Goal: Task Accomplishment & Management: Manage account settings

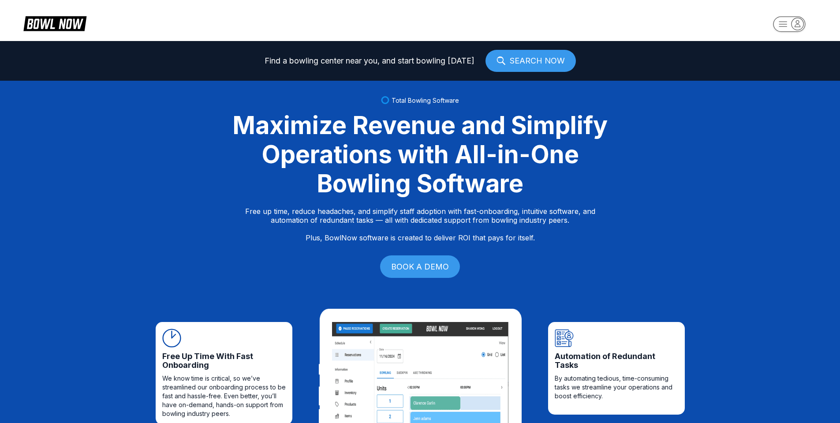
click at [798, 26] on icon "button" at bounding box center [798, 24] width 12 height 12
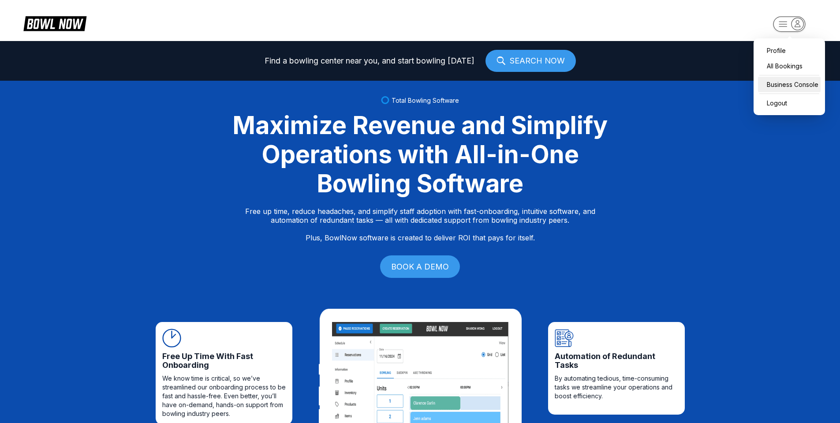
click at [789, 85] on div "Business Console" at bounding box center [789, 84] width 63 height 15
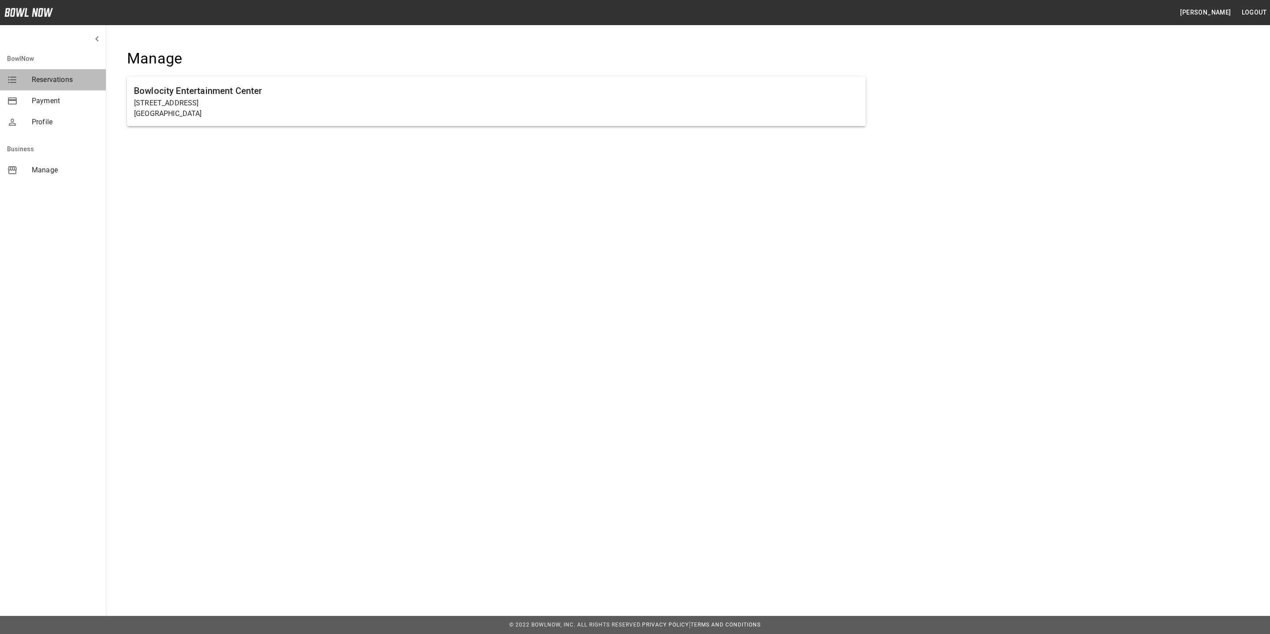
click at [49, 77] on span "Reservations" at bounding box center [65, 80] width 67 height 11
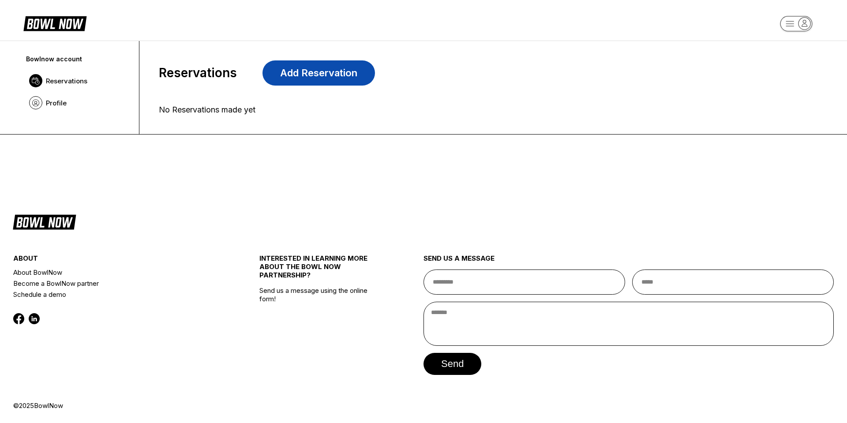
click at [295, 74] on link "Add Reservation" at bounding box center [318, 72] width 112 height 25
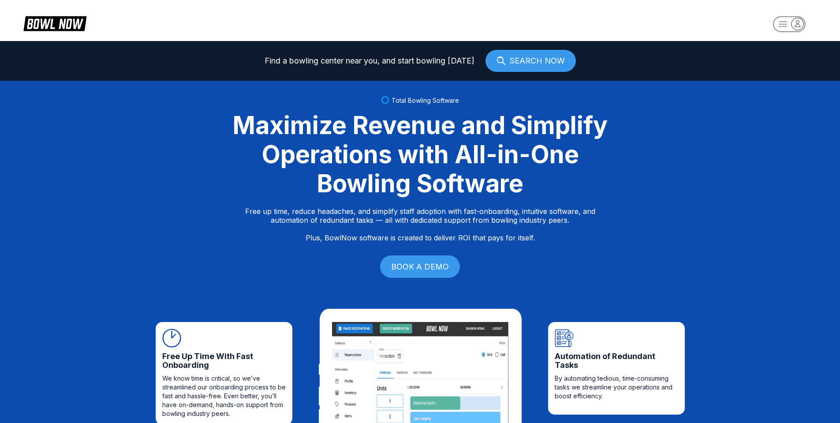
click at [791, 17] on rect "button" at bounding box center [789, 23] width 32 height 15
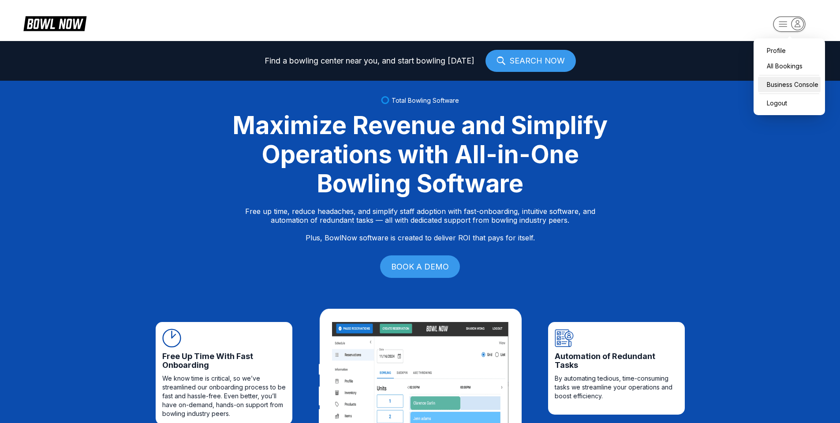
click at [781, 79] on div "Business Console" at bounding box center [789, 84] width 63 height 15
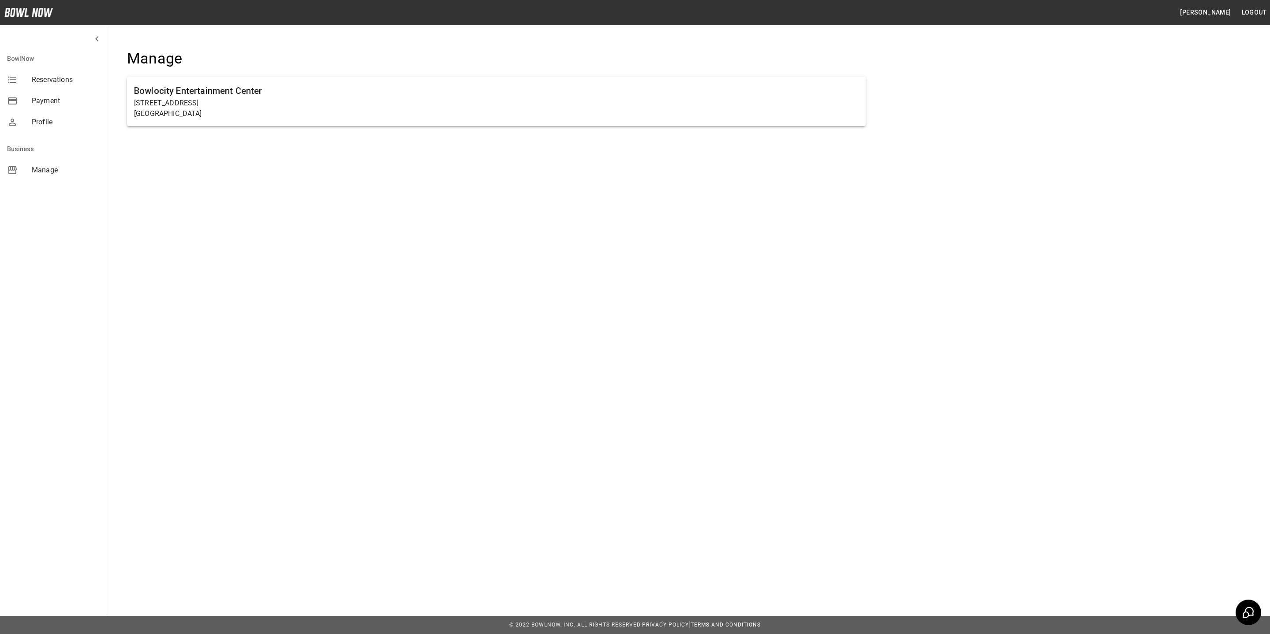
click at [39, 123] on span "Profile" at bounding box center [65, 122] width 67 height 11
click at [56, 172] on span "Manage" at bounding box center [65, 170] width 67 height 11
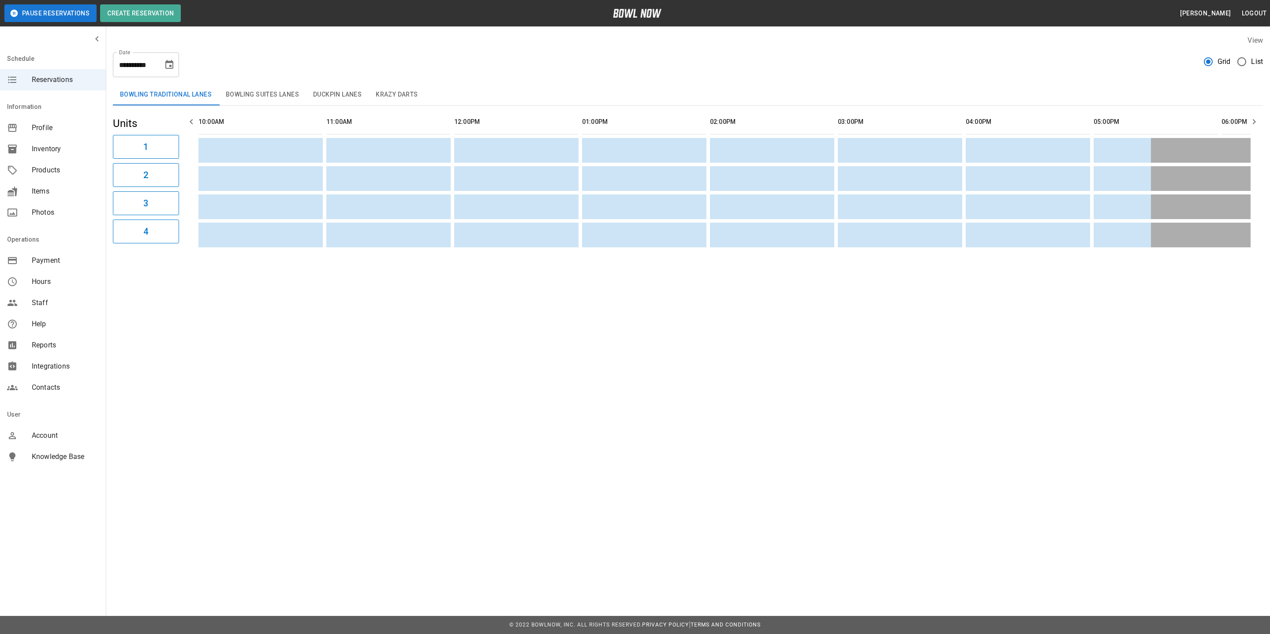
click at [400, 92] on button "Krazy Darts" at bounding box center [397, 94] width 56 height 21
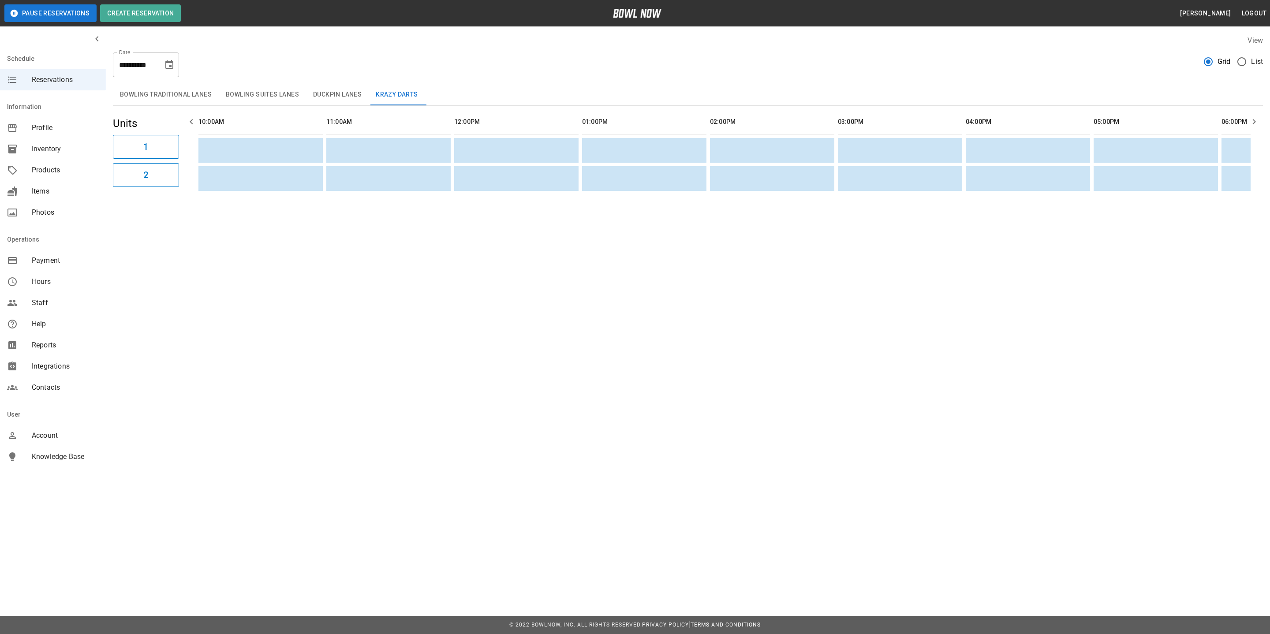
click at [65, 169] on span "Products" at bounding box center [65, 170] width 67 height 11
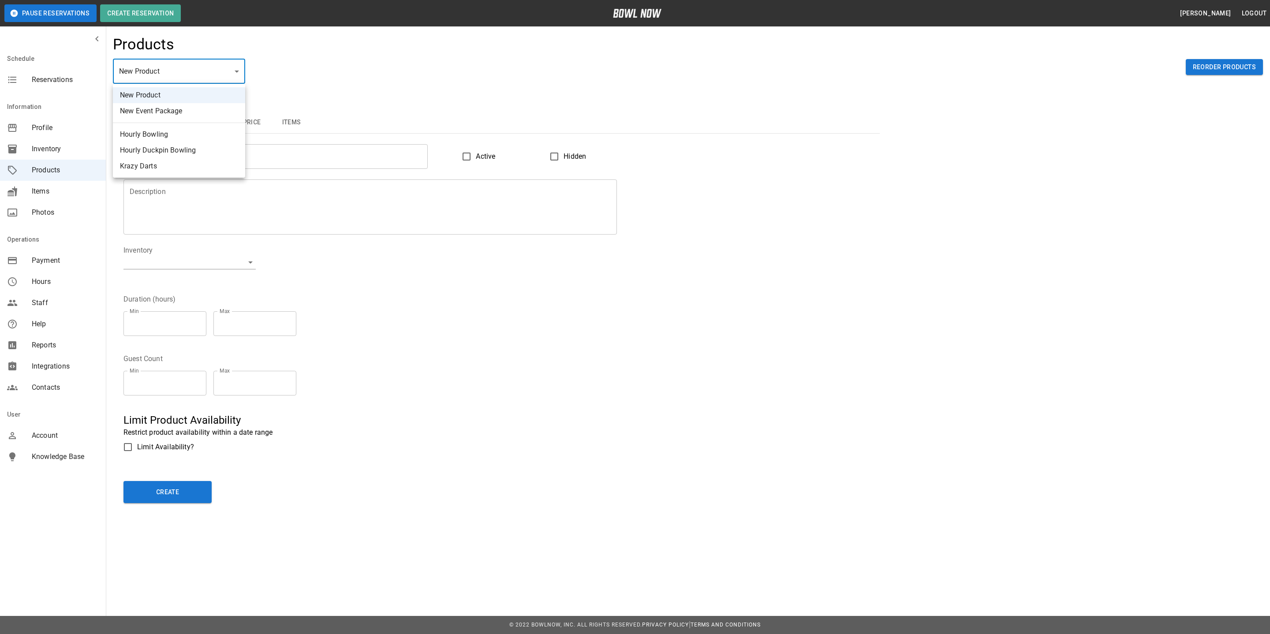
click at [204, 62] on body "Pause Reservations Create Reservation Erin Glorvigen Logout Schedule Reservatio…" at bounding box center [635, 475] width 1270 height 950
click at [153, 164] on li "Krazy Darts" at bounding box center [179, 166] width 132 height 16
type input "*"
type input "**********"
type textarea "**********"
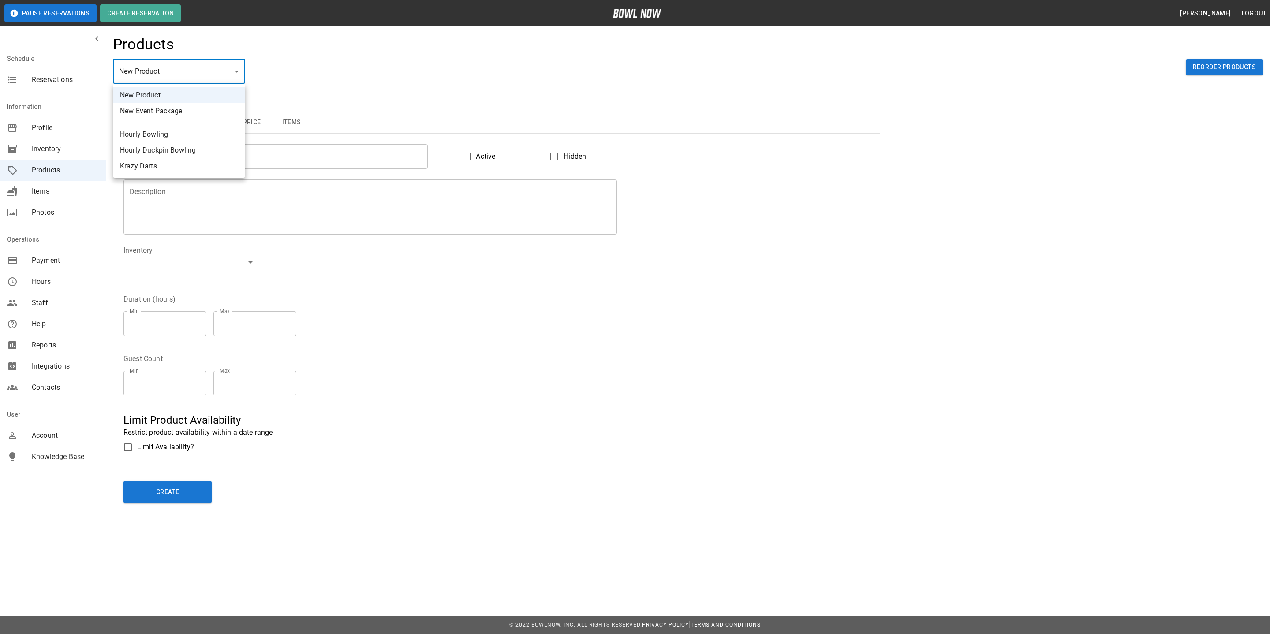
type input "**********"
type input "*"
